Goal: Navigation & Orientation: Find specific page/section

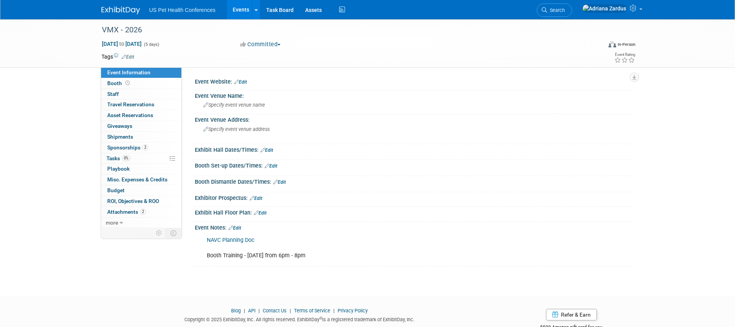
click at [242, 8] on link "Events" at bounding box center [241, 9] width 28 height 19
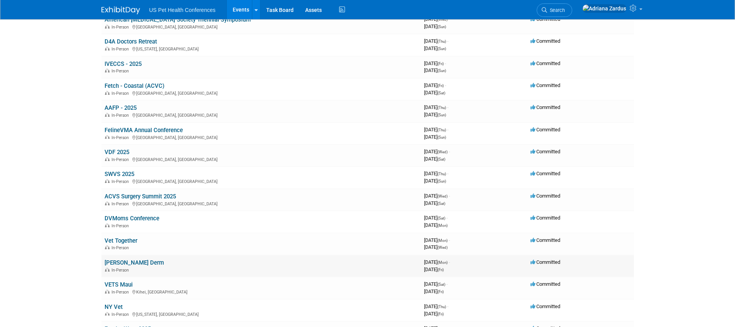
scroll to position [76, 0]
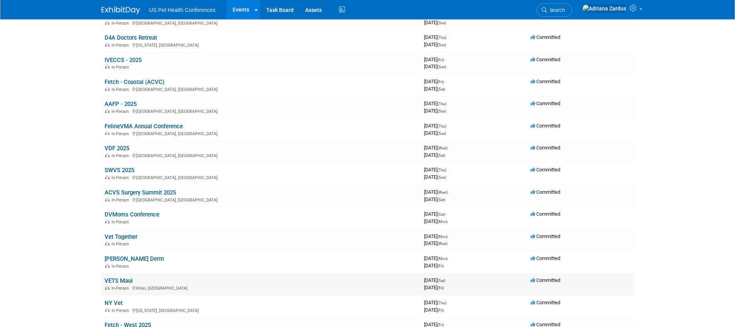
click at [125, 280] on link "VETS Maui" at bounding box center [118, 281] width 28 height 7
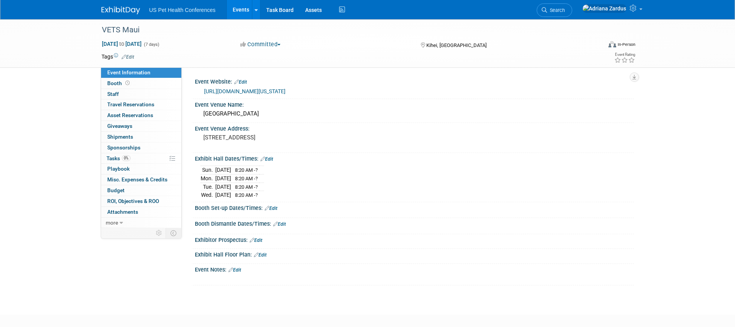
click at [239, 7] on link "Events" at bounding box center [241, 9] width 28 height 19
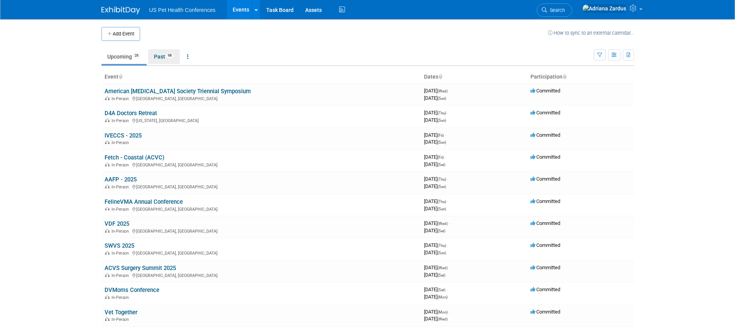
click at [159, 58] on link "Past 98" at bounding box center [164, 56] width 32 height 15
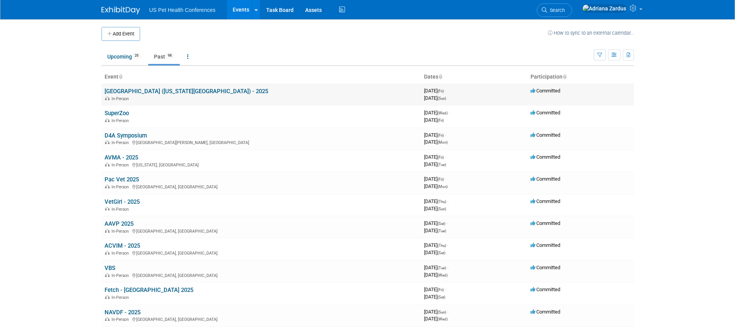
click at [190, 93] on link "[GEOGRAPHIC_DATA] ([US_STATE][GEOGRAPHIC_DATA]) - 2025" at bounding box center [185, 91] width 163 height 7
